Goal: Information Seeking & Learning: Learn about a topic

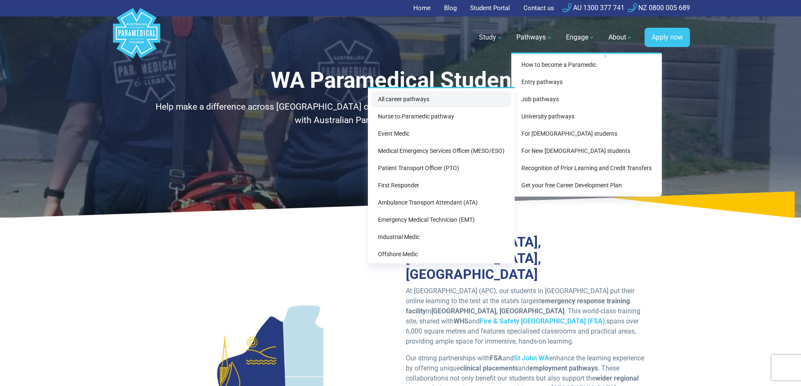
click at [412, 99] on link "All career pathways" at bounding box center [441, 100] width 140 height 16
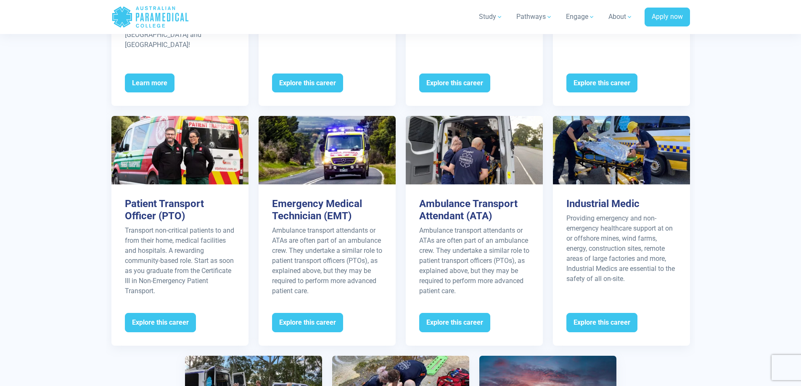
scroll to position [1037, 0]
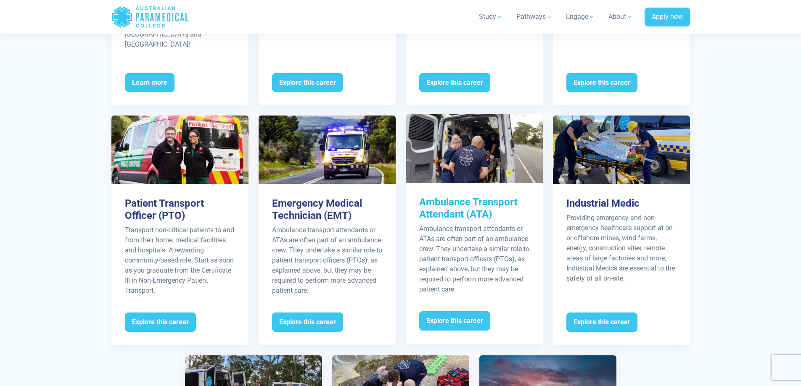
click at [473, 196] on h3 "Ambulance Transport Attendant (ATA)" at bounding box center [474, 208] width 110 height 24
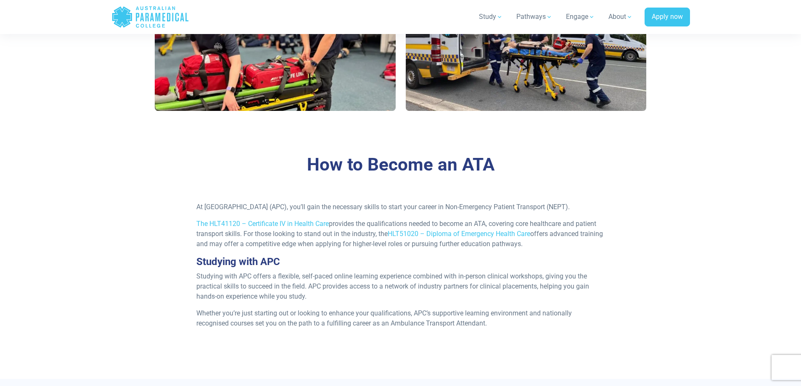
scroll to position [645, 0]
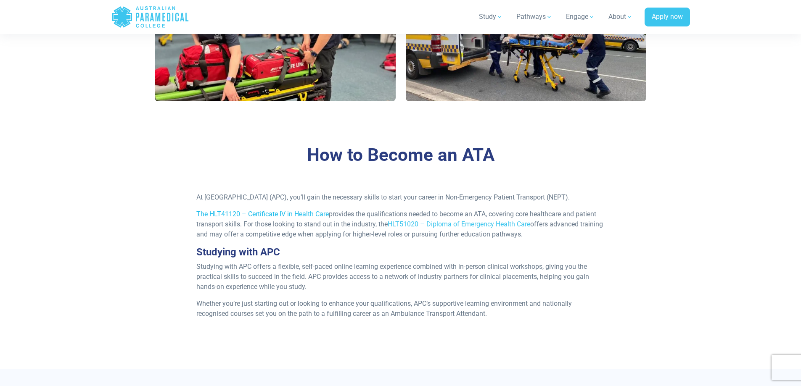
click at [251, 218] on link "The HLT41120 – Certificate IV in Health Care" at bounding box center [262, 214] width 132 height 8
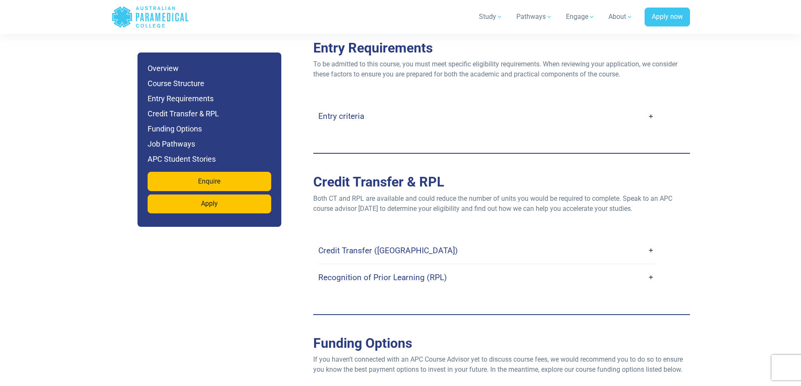
scroll to position [1766, 0]
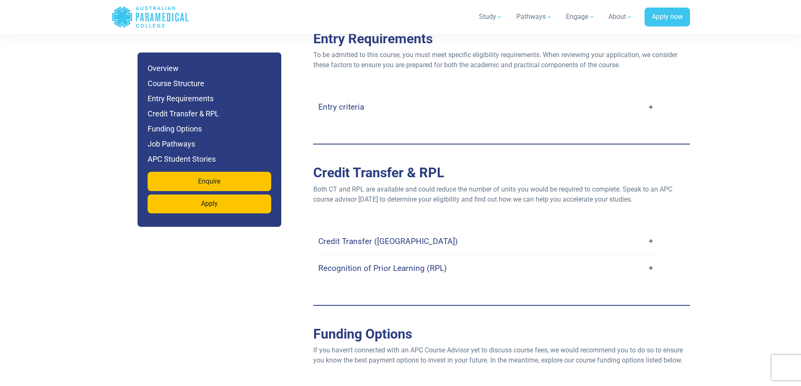
click at [652, 97] on link "Entry criteria" at bounding box center [486, 107] width 336 height 20
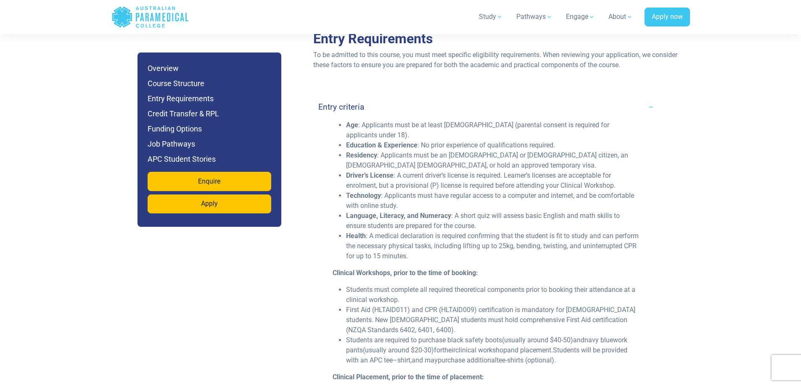
click at [652, 97] on link "Entry criteria" at bounding box center [486, 107] width 336 height 20
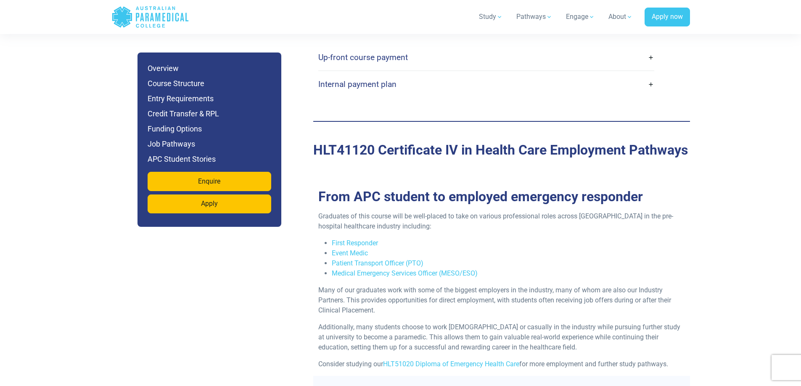
scroll to position [2243, 0]
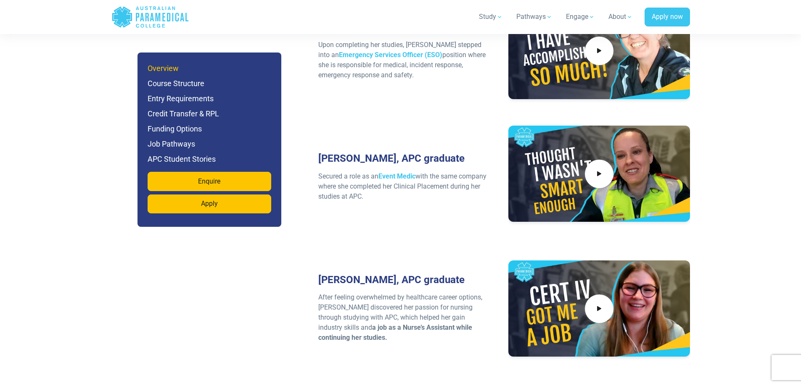
click at [154, 65] on h6 "Overview" at bounding box center [210, 69] width 124 height 12
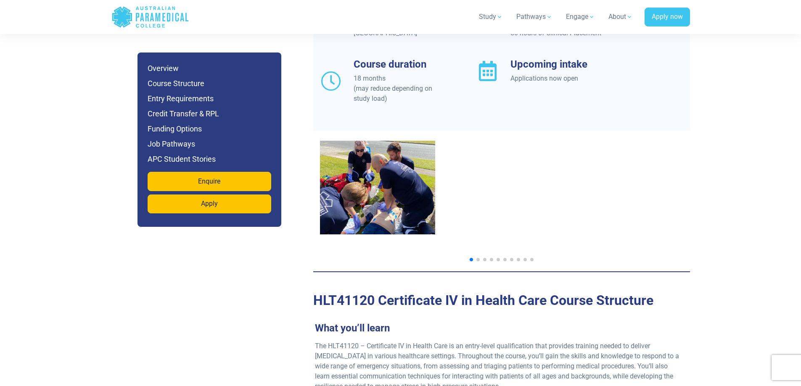
scroll to position [857, 0]
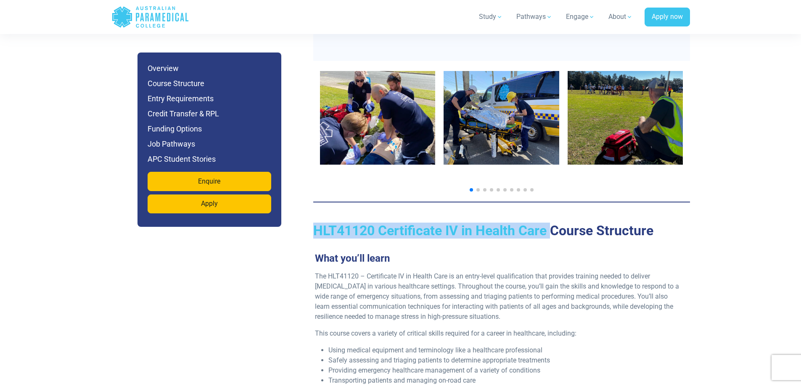
drag, startPoint x: 315, startPoint y: 199, endPoint x: 550, endPoint y: 206, distance: 234.3
click at [550, 223] on h2 "HLT41120 Certificate IV in Health Care Course Structure" at bounding box center [501, 231] width 377 height 16
copy h2 "HLT41120 Certificate IV in Health Care"
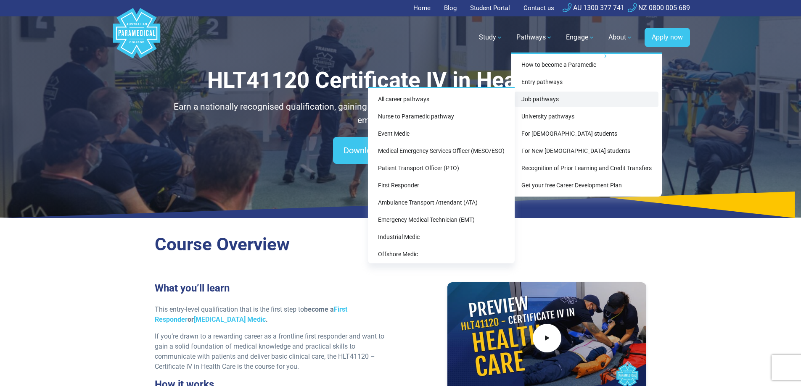
click at [539, 96] on link "Job pathways" at bounding box center [587, 100] width 144 height 16
click at [438, 100] on link "All career pathways" at bounding box center [441, 100] width 140 height 16
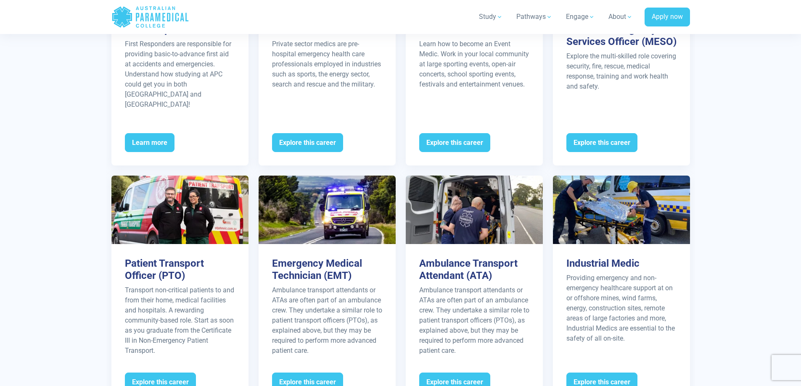
scroll to position [981, 0]
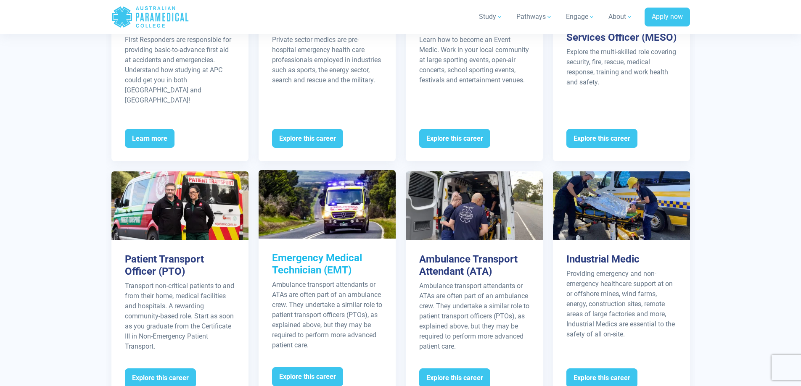
click at [351, 297] on div "Ambulance transport attendants or ATAs are often part of an ambulance crew. The…" at bounding box center [327, 315] width 110 height 71
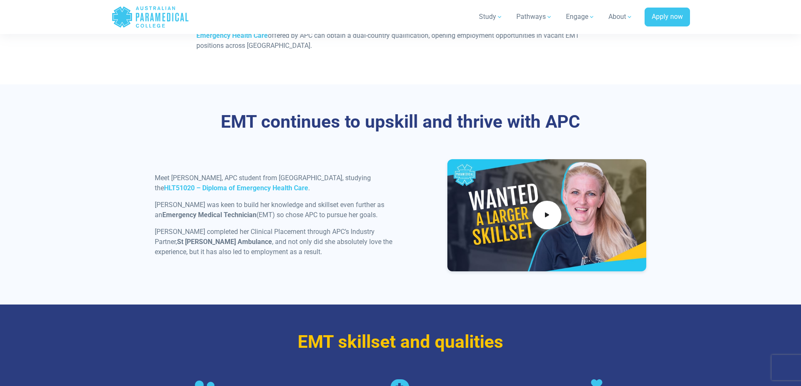
scroll to position [729, 0]
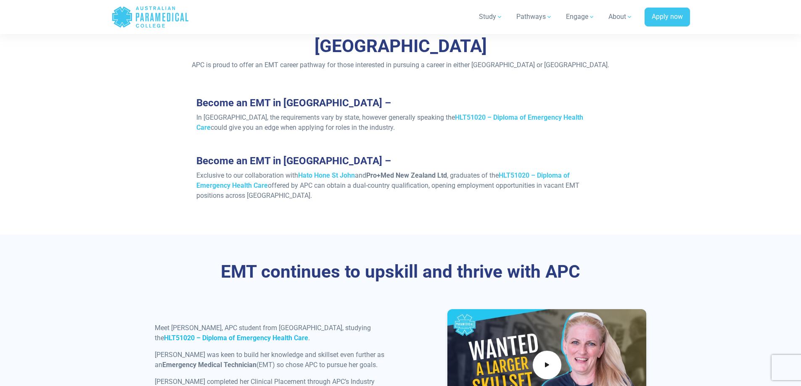
click at [308, 334] on strong "HLT51020 – Diploma of Emergency Health Care" at bounding box center [236, 338] width 144 height 8
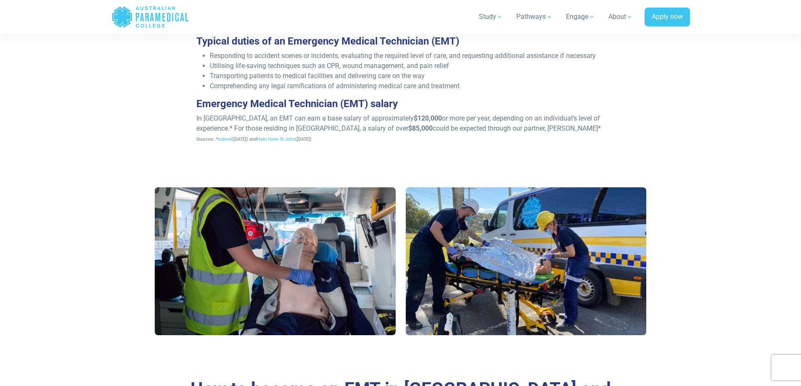
scroll to position [140, 0]
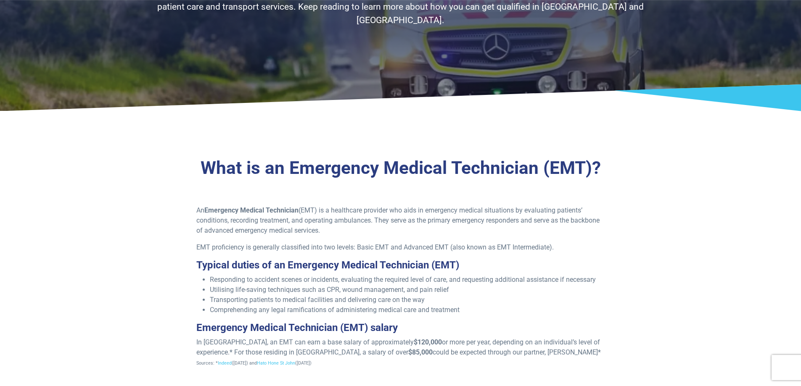
click at [161, 220] on div "An Emergency Medical Technician (EMT) is a healthcare provider who aids in emer…" at bounding box center [401, 290] width 502 height 169
click at [419, 219] on p "An Emergency Medical Technician (EMT) is a healthcare provider who aids in emer…" at bounding box center [400, 221] width 408 height 30
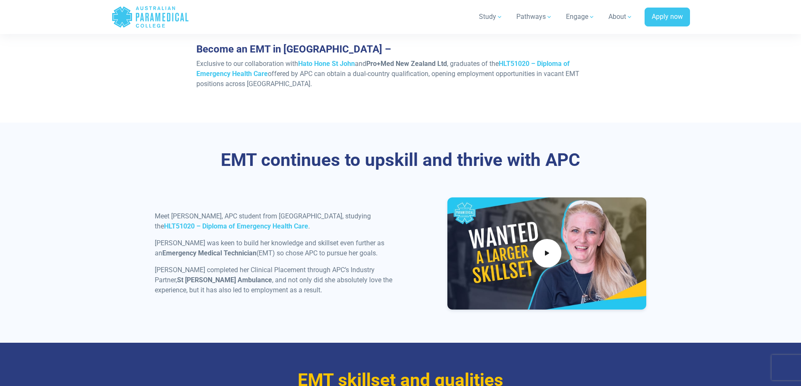
scroll to position [841, 0]
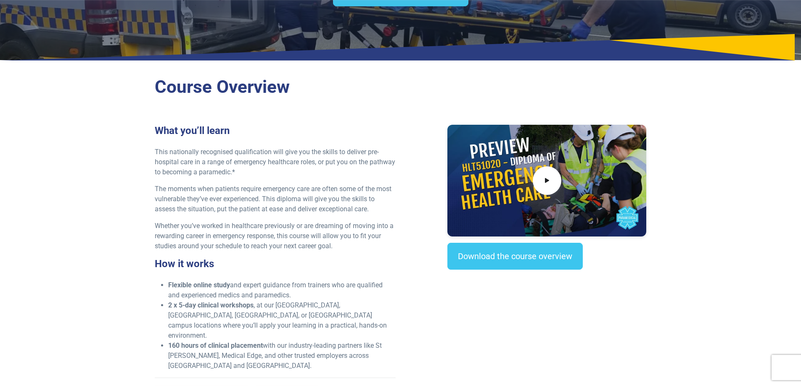
scroll to position [252, 0]
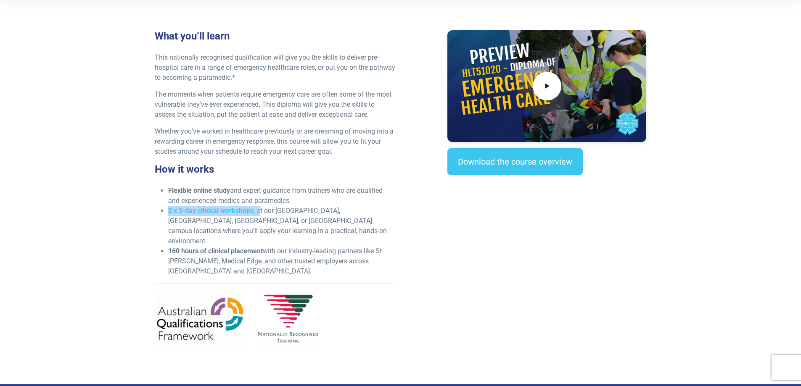
drag, startPoint x: 169, startPoint y: 211, endPoint x: 261, endPoint y: 213, distance: 91.7
click at [261, 213] on li "2 x 5-day clinical workshops , at our [GEOGRAPHIC_DATA], [GEOGRAPHIC_DATA], [GE…" at bounding box center [281, 226] width 227 height 40
click at [251, 196] on li "Flexible online study and expert guidance from trainers who are qualified and e…" at bounding box center [281, 196] width 227 height 20
click at [403, 222] on div "What you’ll learn This nationally recognised qualification will give you the sk…" at bounding box center [401, 194] width 502 height 328
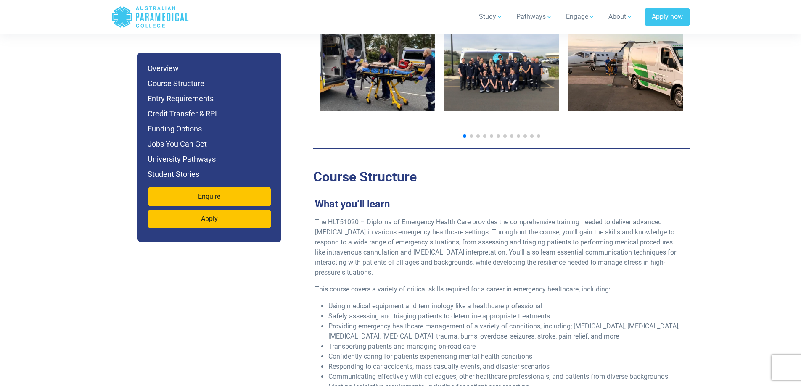
scroll to position [1430, 0]
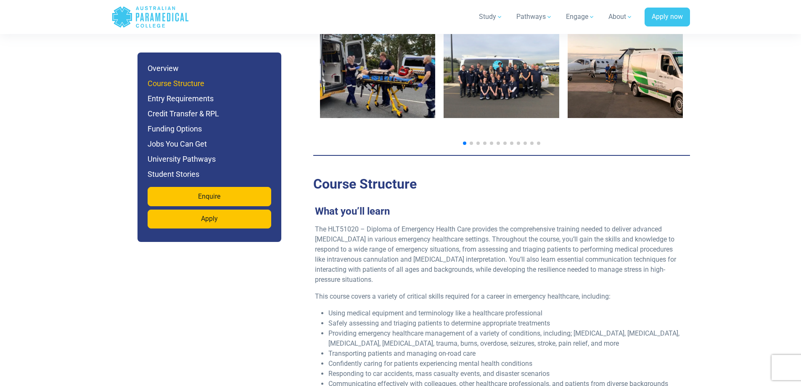
click at [185, 85] on h6 "Course Structure" at bounding box center [210, 84] width 124 height 12
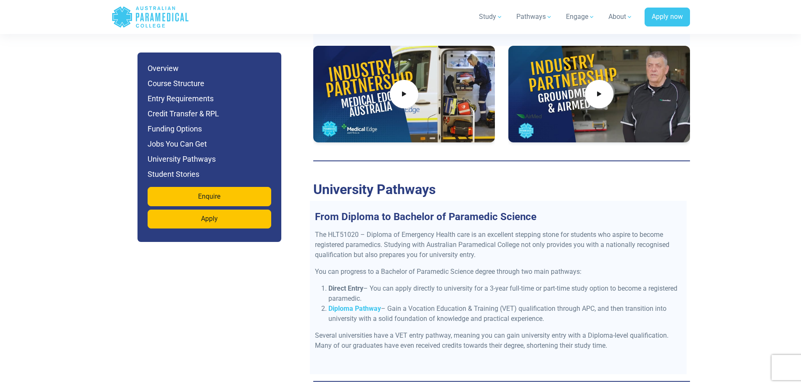
scroll to position [3394, 0]
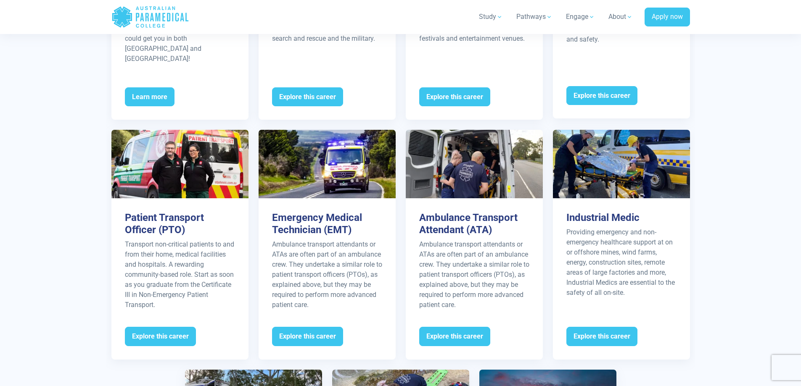
scroll to position [1037, 0]
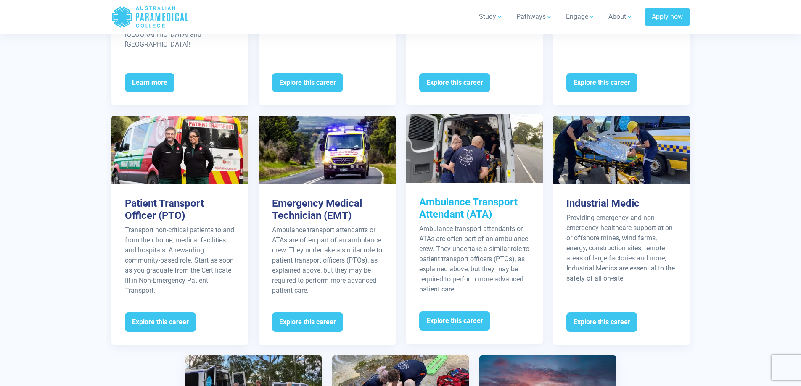
click at [492, 206] on h3 "Ambulance Transport Attendant (ATA)" at bounding box center [474, 208] width 110 height 24
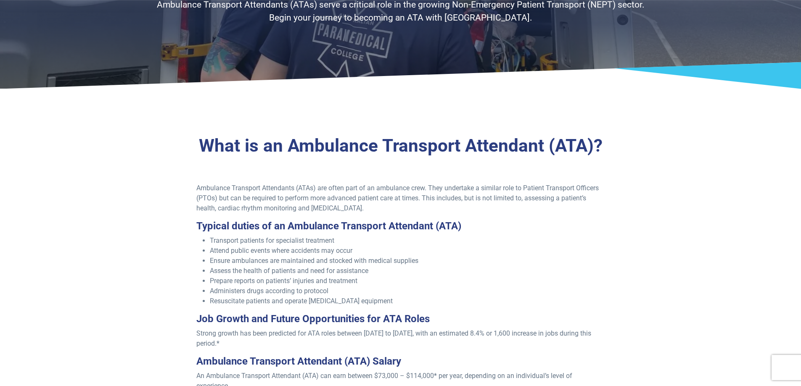
scroll to position [168, 0]
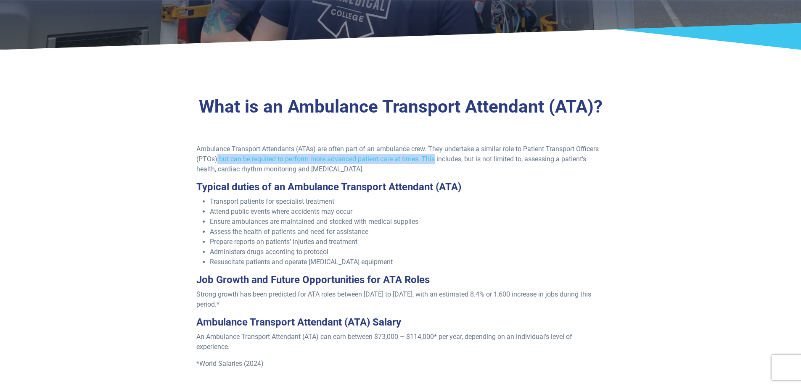
drag, startPoint x: 217, startPoint y: 161, endPoint x: 436, endPoint y: 157, distance: 218.7
click at [436, 157] on p "Ambulance Transport Attendants (ATAs) are often part of an ambulance crew. They…" at bounding box center [400, 159] width 408 height 30
click at [448, 162] on p "Ambulance Transport Attendants (ATAs) are often part of an ambulance crew. They…" at bounding box center [400, 159] width 408 height 30
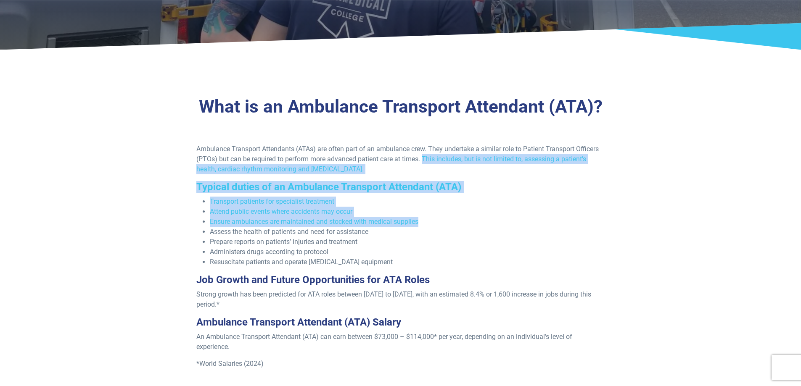
drag, startPoint x: 426, startPoint y: 160, endPoint x: 504, endPoint y: 224, distance: 100.7
click at [504, 224] on div "Ambulance Transport Attendants (ATAs) are often part of an ambulance crew. They…" at bounding box center [400, 268] width 418 height 248
click at [504, 222] on li "Ensure ambulances are maintained and stocked with medical supplies" at bounding box center [407, 222] width 395 height 10
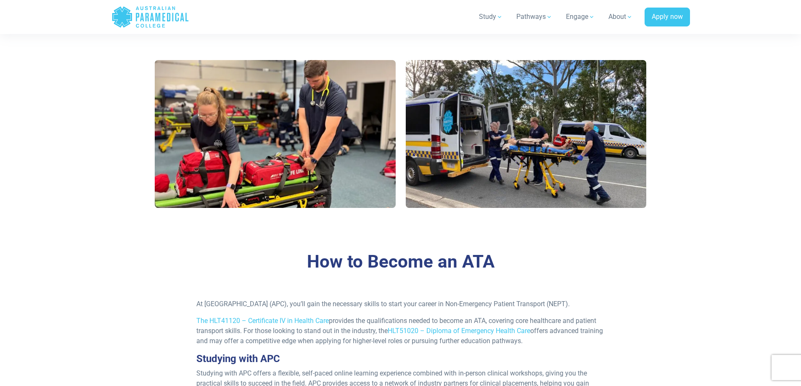
scroll to position [645, 0]
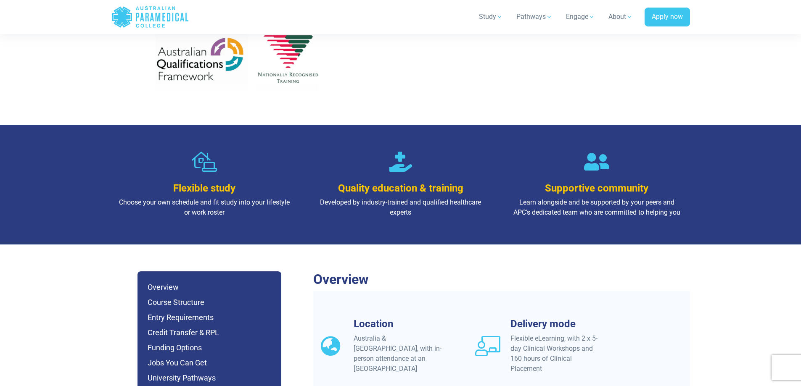
scroll to position [673, 0]
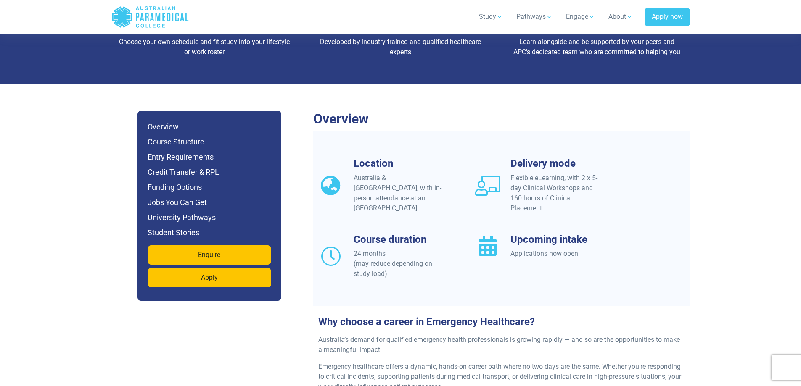
drag, startPoint x: 539, startPoint y: 191, endPoint x: 556, endPoint y: 198, distance: 18.7
click at [556, 198] on div "Location Australia & [GEOGRAPHIC_DATA], with in-person attendance at an APC Cam…" at bounding box center [501, 229] width 377 height 142
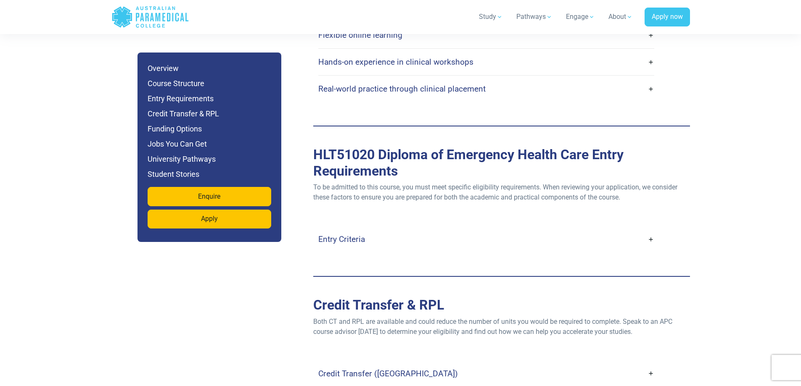
scroll to position [2215, 0]
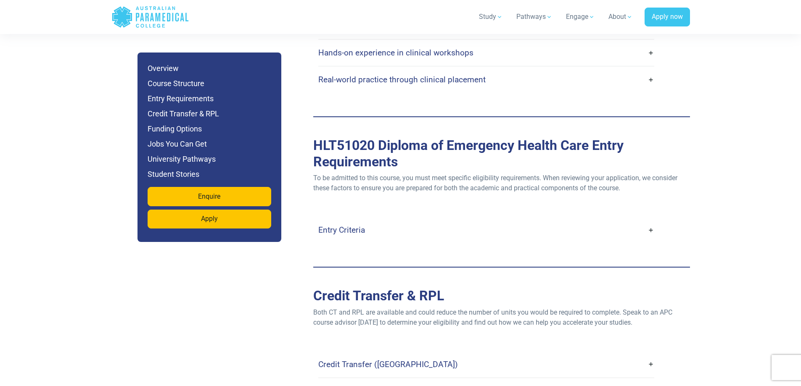
click at [651, 220] on link "Entry Criteria" at bounding box center [486, 230] width 336 height 20
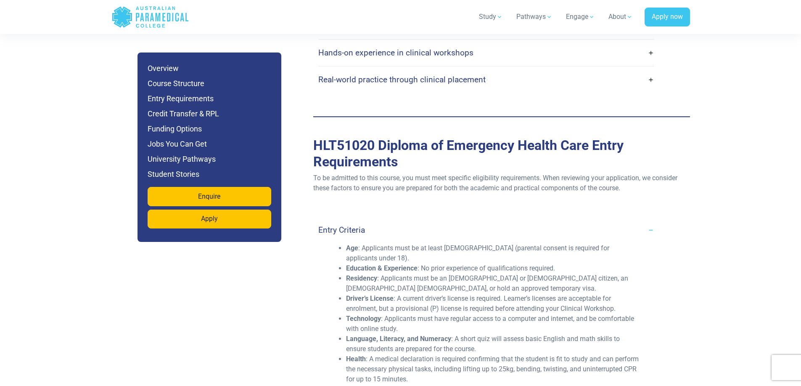
click at [651, 220] on link "Entry Criteria" at bounding box center [486, 230] width 336 height 20
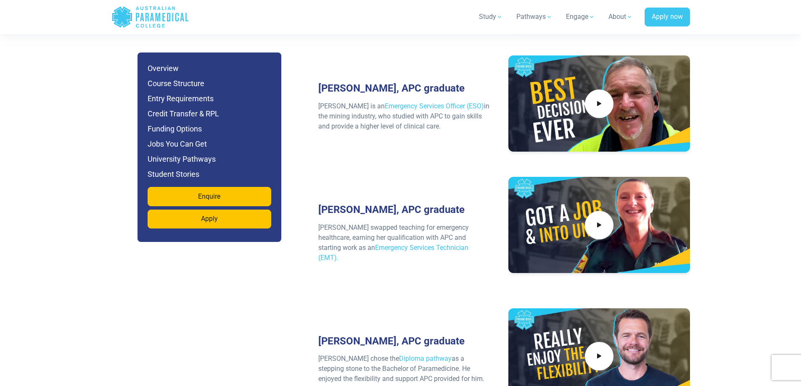
scroll to position [3785, 0]
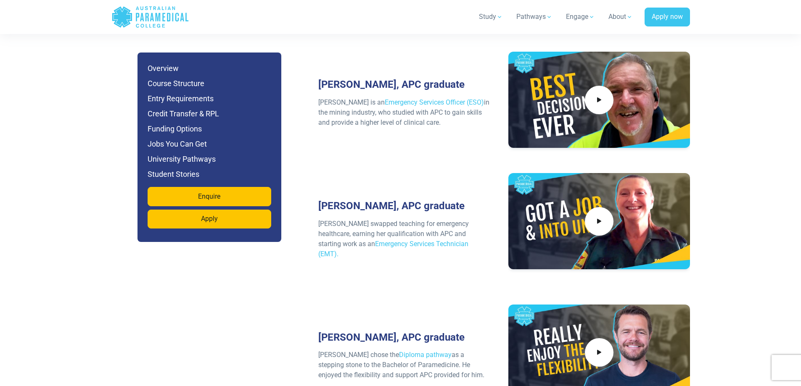
click at [192, 76] on ul "Overview Course Structure Entry Requirements Credit Transfer & RPL Funding Opti…" at bounding box center [210, 122] width 124 height 118
click at [190, 80] on h6 "Course Structure" at bounding box center [210, 84] width 124 height 12
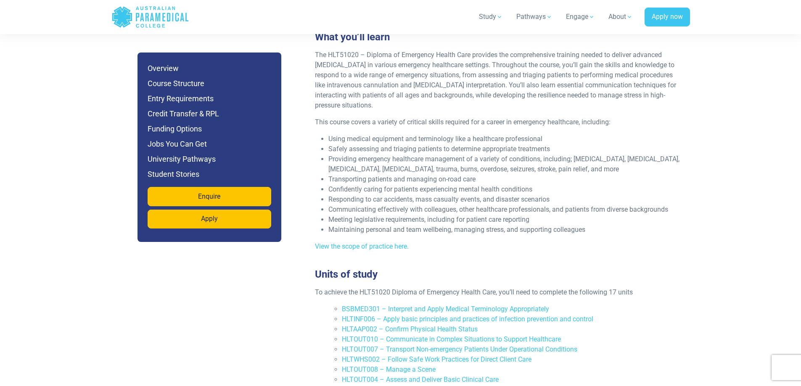
scroll to position [1544, 0]
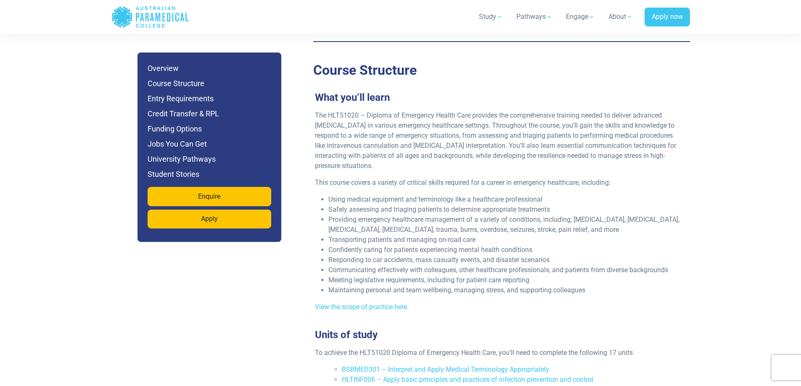
click at [481, 215] on li "Providing emergency healthcare management of a variety of conditions, including…" at bounding box center [504, 225] width 353 height 20
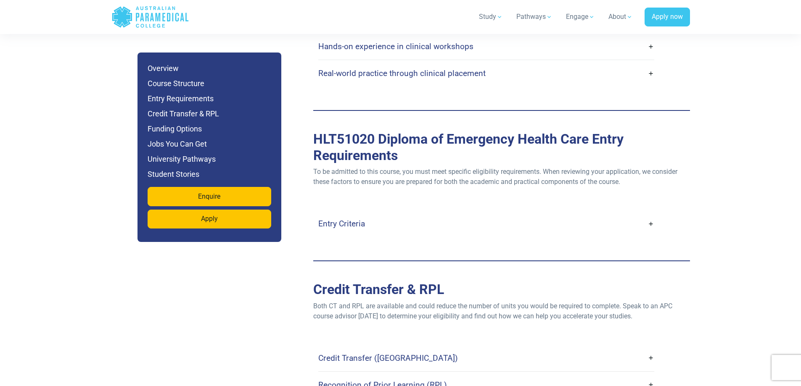
scroll to position [2272, 0]
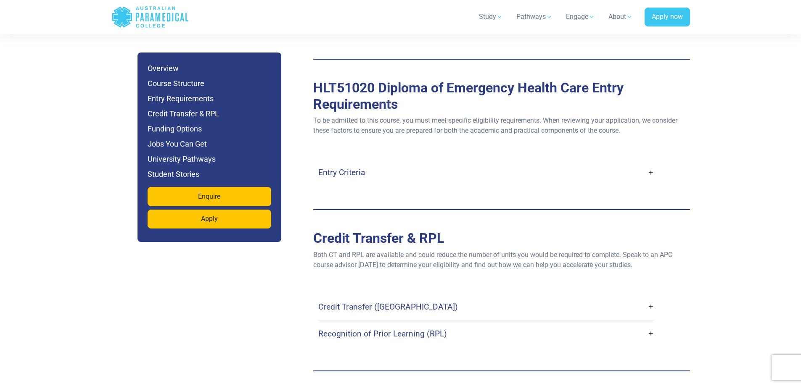
click at [652, 163] on link "Entry Criteria" at bounding box center [486, 173] width 336 height 20
